Goal: Task Accomplishment & Management: Use online tool/utility

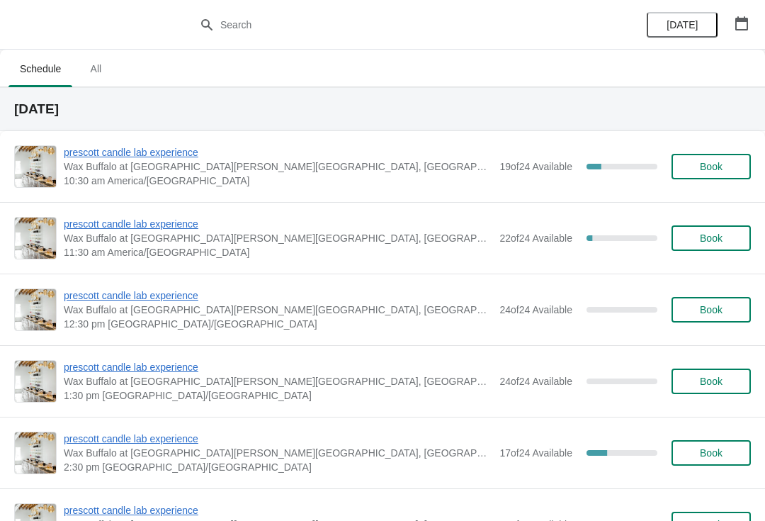
click at [186, 227] on span "prescott candle lab experience" at bounding box center [278, 224] width 429 height 14
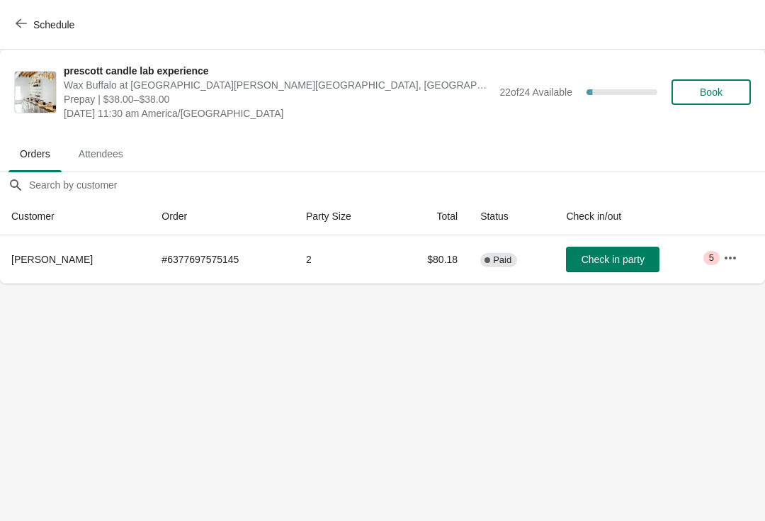
click at [736, 255] on icon "button" at bounding box center [731, 258] width 14 height 14
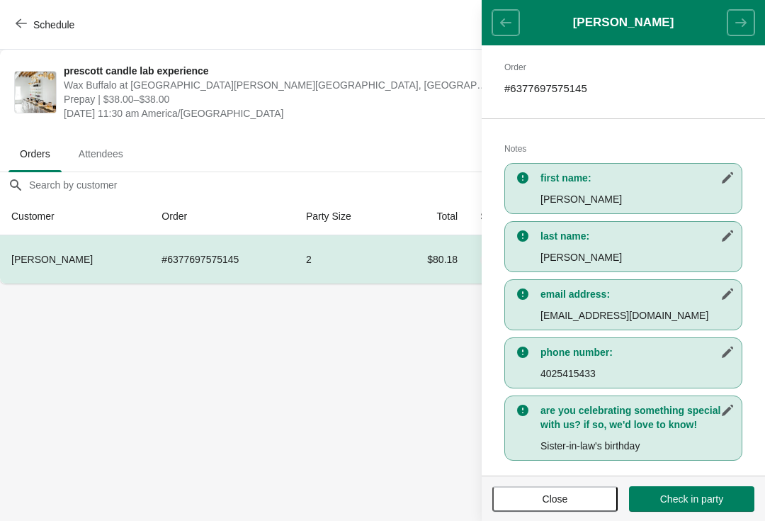
scroll to position [218, 0]
click at [376, 449] on body "Schedule prescott candle lab experience Wax Buffalo at Prescott, Prescott Avenu…" at bounding box center [382, 260] width 765 height 521
click at [529, 508] on button "Close" at bounding box center [555, 499] width 125 height 26
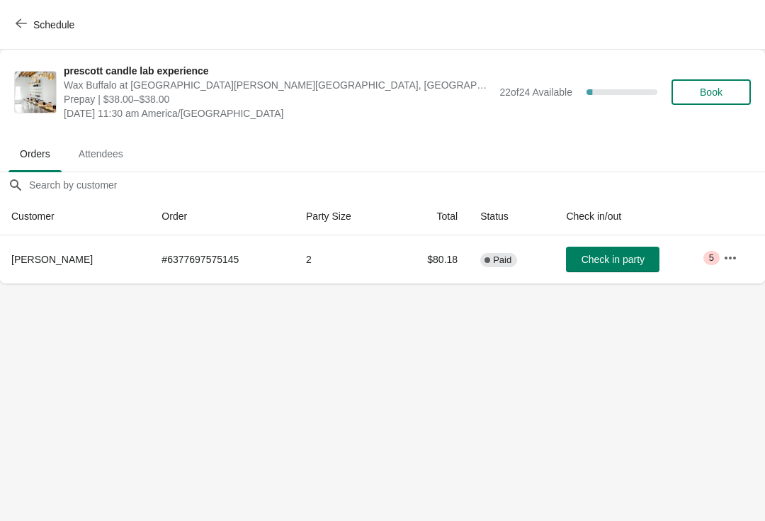
click at [27, 32] on button "Schedule" at bounding box center [46, 25] width 79 height 26
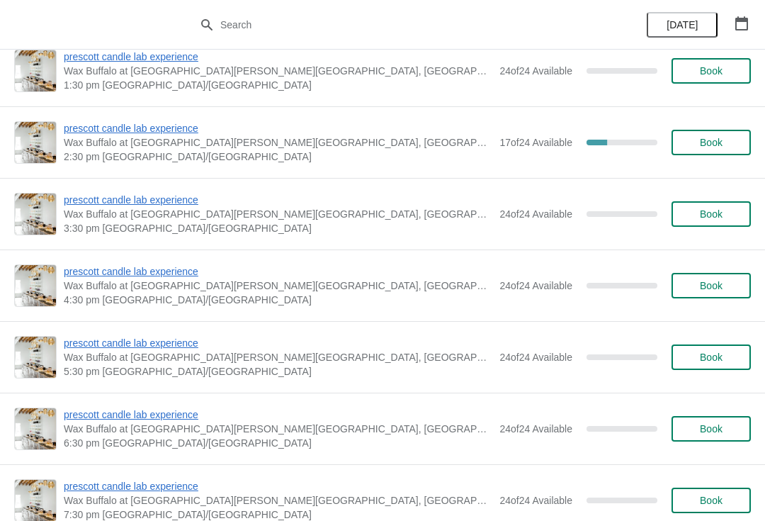
scroll to position [313, 0]
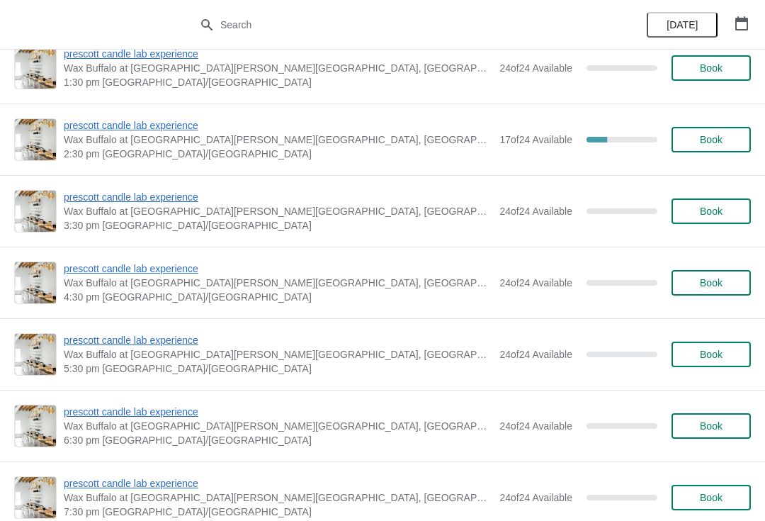
click at [177, 128] on span "prescott candle lab experience" at bounding box center [278, 125] width 429 height 14
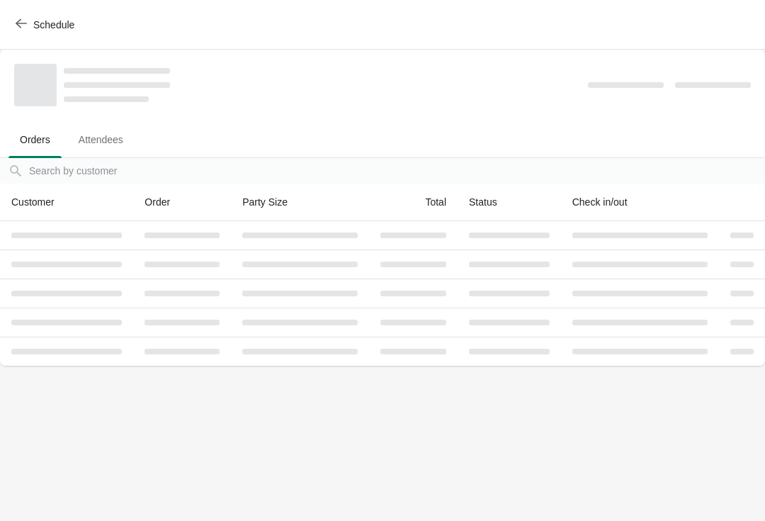
scroll to position [0, 0]
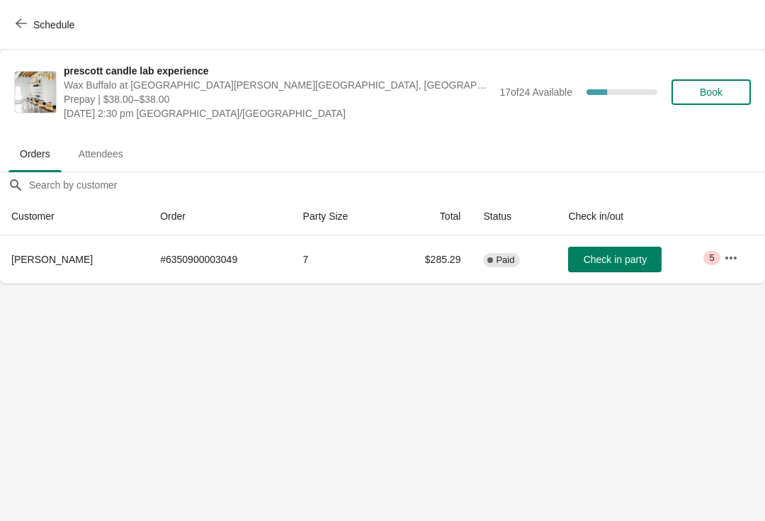
click at [735, 252] on icon "button" at bounding box center [731, 258] width 14 height 14
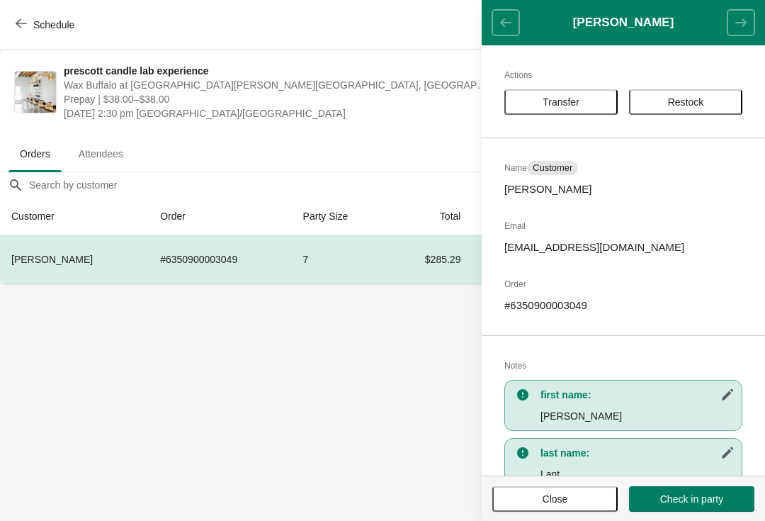
scroll to position [162, 0]
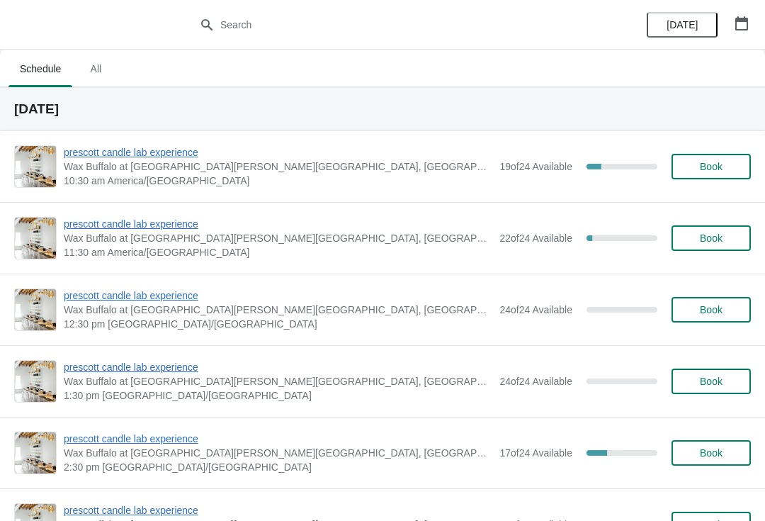
click at [163, 157] on span "prescott candle lab experience" at bounding box center [278, 152] width 429 height 14
